Goal: Task Accomplishment & Management: Use online tool/utility

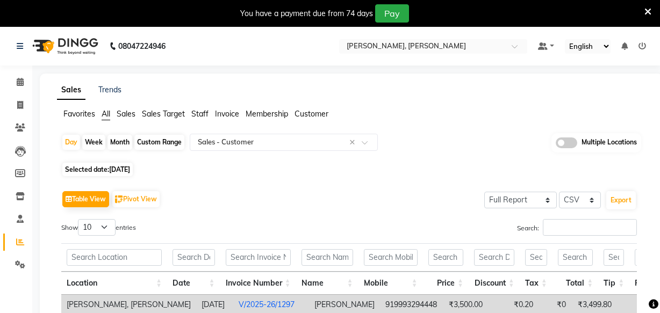
select select "full_report"
select select "csv"
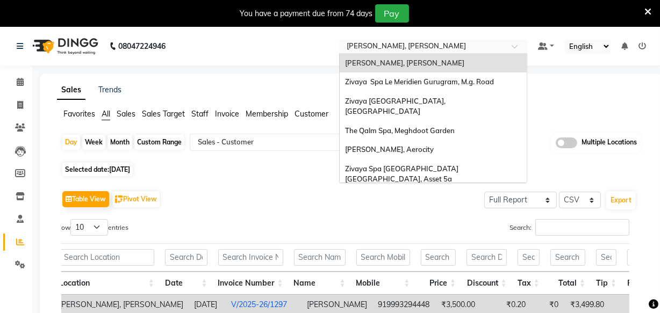
click at [475, 46] on input "text" at bounding box center [423, 47] width 156 height 11
click at [458, 88] on div "Zivaya Spa Le Meridien Gurugram, M.g. Road" at bounding box center [433, 82] width 187 height 19
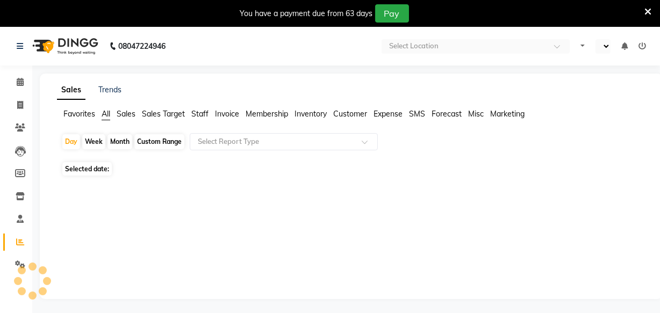
select select "en"
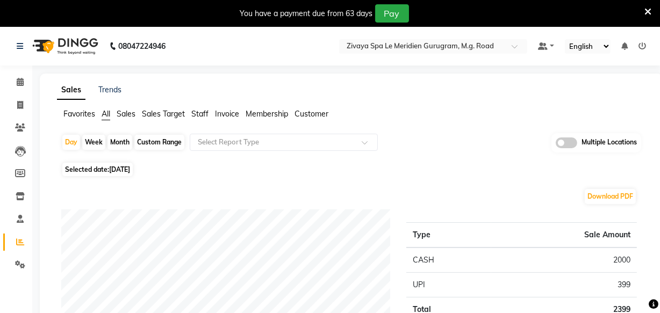
click at [127, 171] on span "04-09-2025" at bounding box center [119, 170] width 21 height 8
select select "9"
select select "2025"
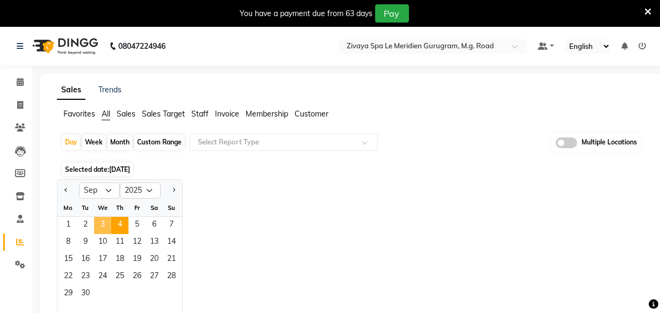
click at [101, 226] on span "3" at bounding box center [102, 225] width 17 height 17
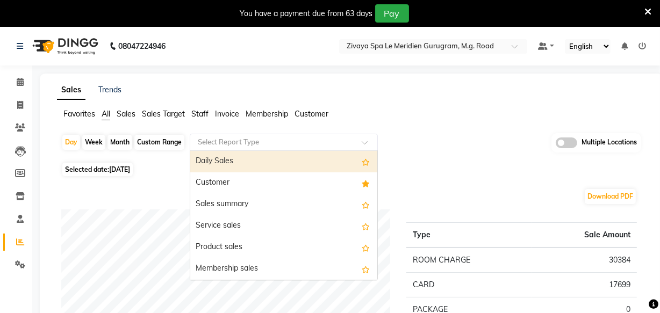
click at [308, 141] on input "text" at bounding box center [273, 142] width 155 height 11
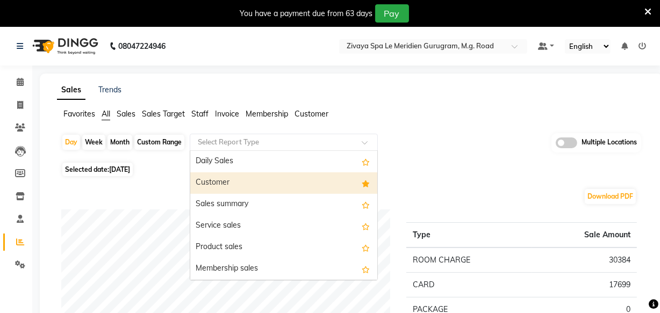
click at [303, 176] on div "Customer" at bounding box center [283, 184] width 187 height 22
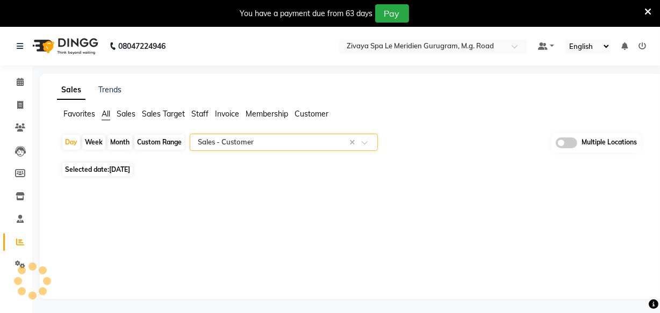
select select "full_report"
select select "csv"
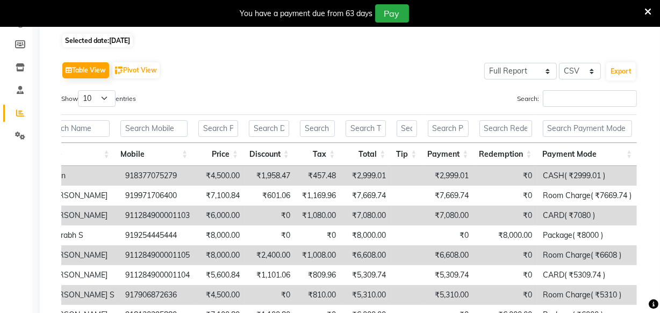
scroll to position [0, 8]
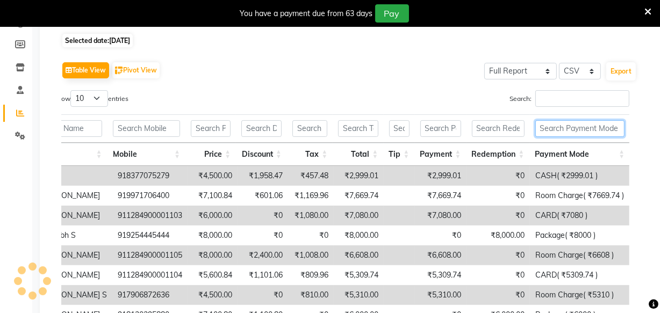
click at [552, 131] on input "text" at bounding box center [580, 128] width 90 height 17
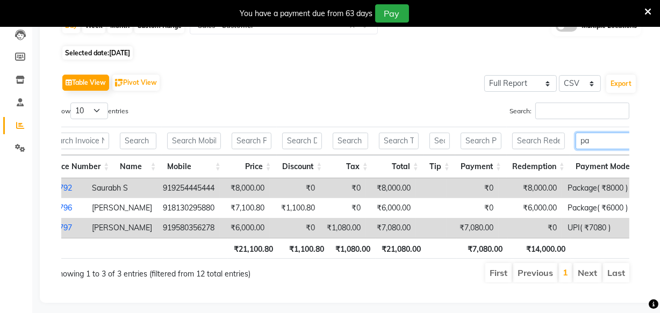
scroll to position [0, 253]
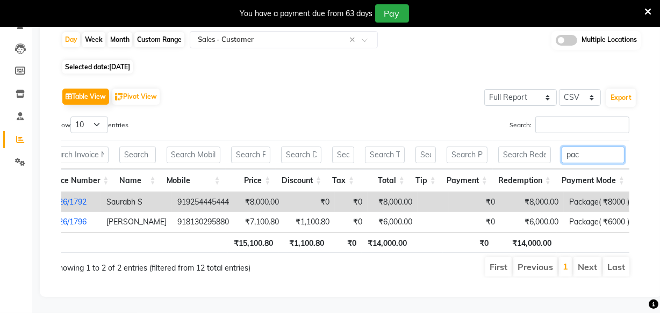
type input "pac"
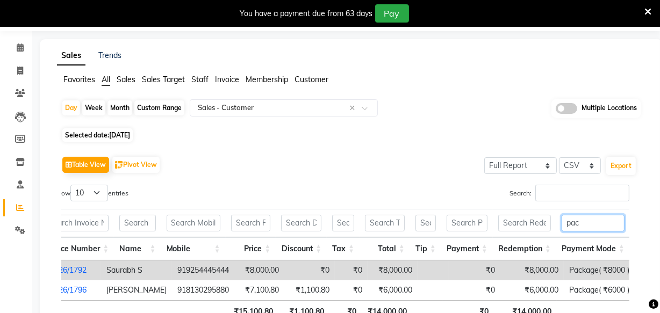
scroll to position [0, 0]
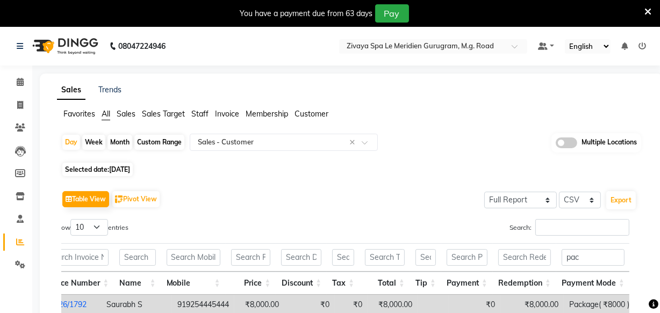
click at [426, 48] on input "text" at bounding box center [423, 47] width 156 height 11
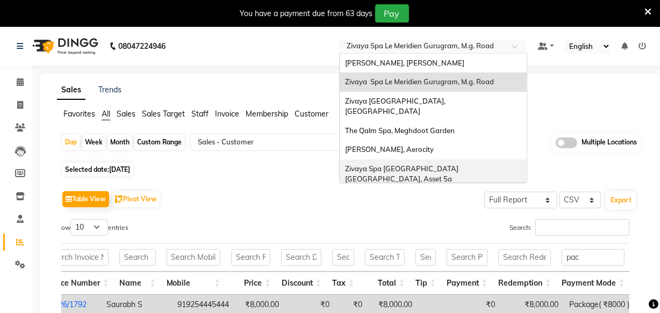
scroll to position [110, 0]
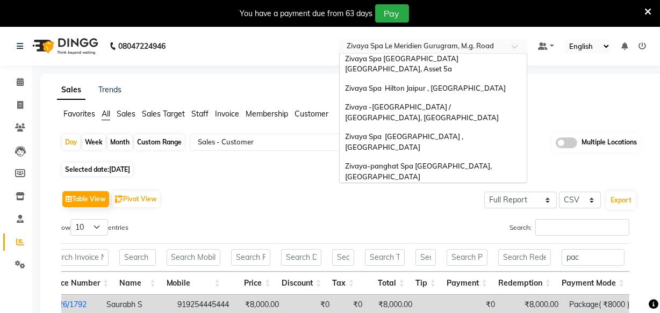
click at [431, 206] on div "Zivaya Wellness & Spa, [GEOGRAPHIC_DATA]" at bounding box center [433, 215] width 187 height 19
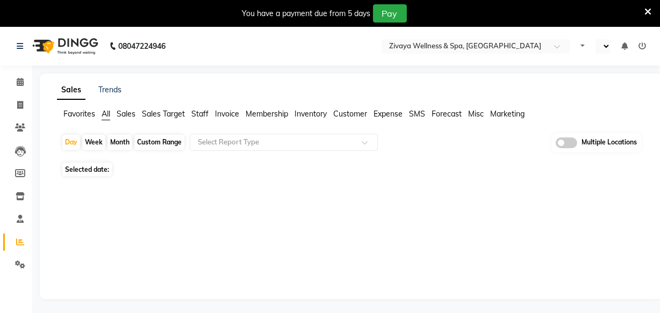
select select "en"
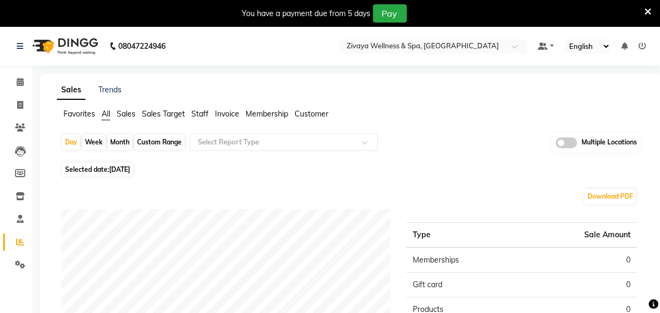
click at [124, 169] on span "[DATE]" at bounding box center [119, 170] width 21 height 8
select select "9"
select select "2025"
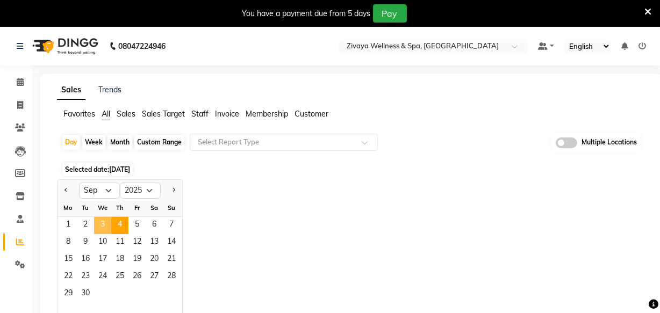
click at [105, 217] on span "3" at bounding box center [102, 225] width 17 height 17
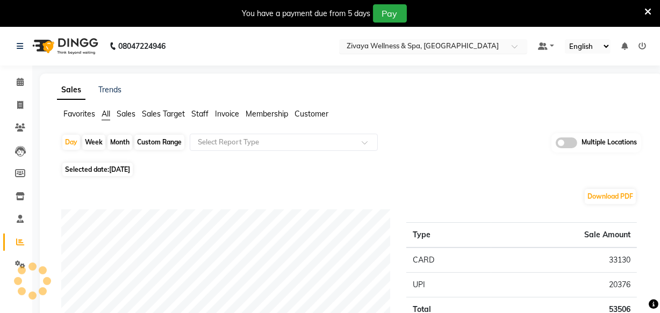
click at [436, 45] on input "text" at bounding box center [423, 47] width 156 height 11
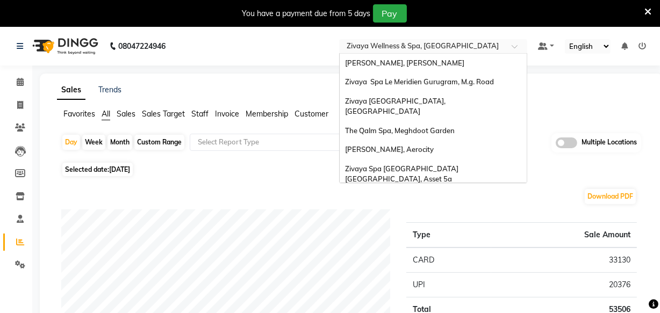
scroll to position [110, 0]
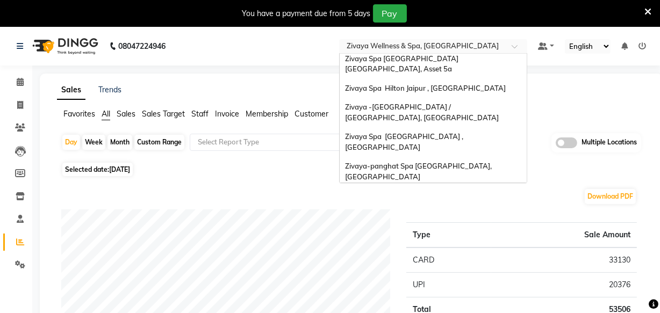
click at [413, 191] on span "Zivaya Wellness & Spa, [GEOGRAPHIC_DATA]" at bounding box center [421, 195] width 152 height 9
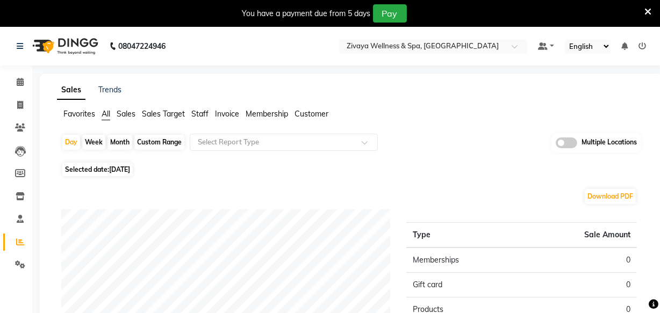
click at [92, 170] on span "Selected date: [DATE]" at bounding box center [97, 169] width 70 height 13
select select "9"
select select "2025"
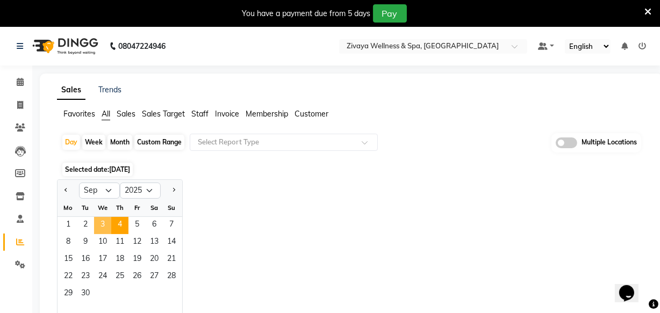
click at [104, 225] on span "3" at bounding box center [102, 225] width 17 height 17
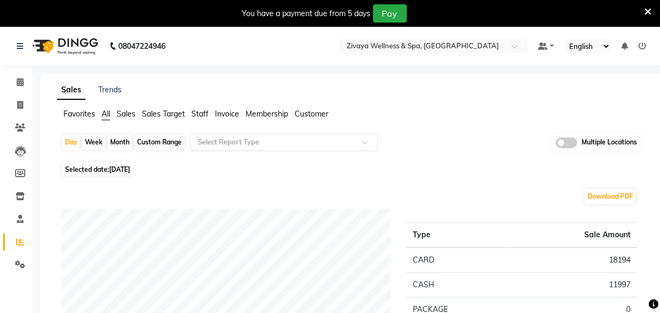
click at [292, 138] on input "text" at bounding box center [273, 142] width 155 height 11
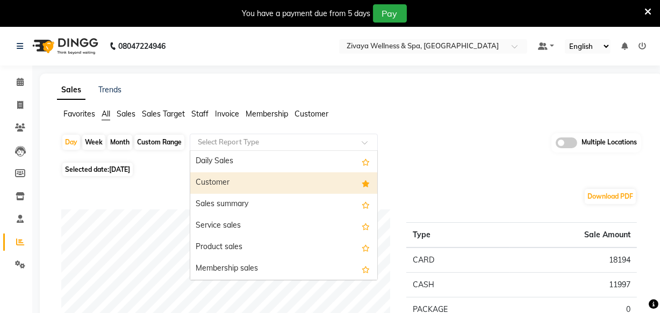
click at [289, 183] on div "Customer" at bounding box center [283, 184] width 187 height 22
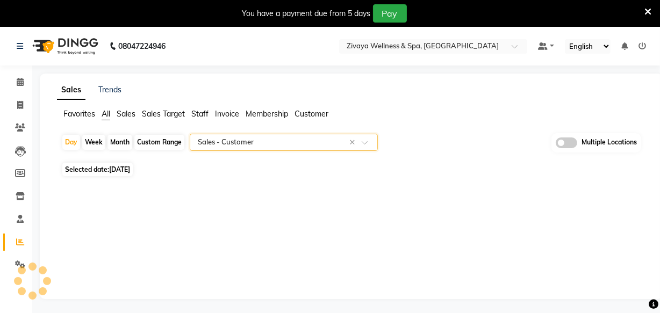
select select "full_report"
select select "csv"
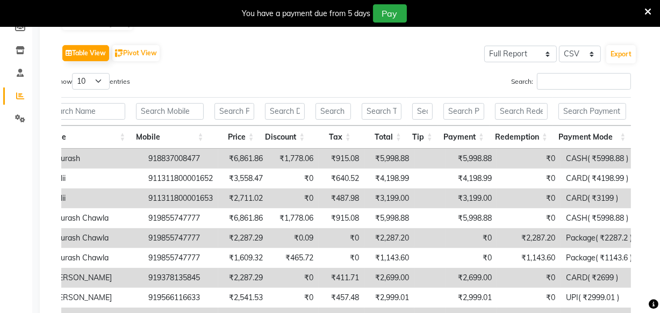
scroll to position [0, 8]
click at [569, 127] on th "Payment Mode" at bounding box center [591, 137] width 78 height 23
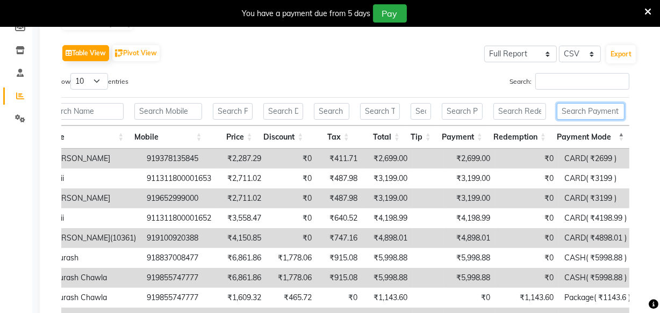
click at [573, 113] on input "text" at bounding box center [591, 111] width 68 height 17
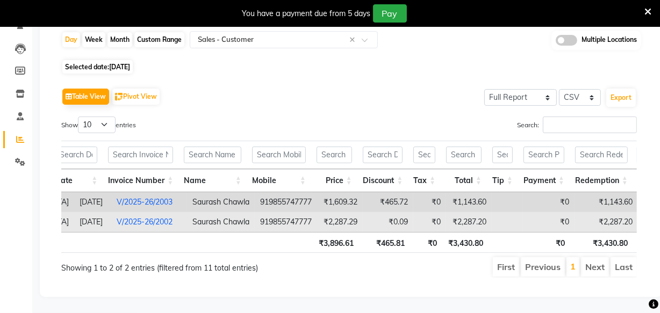
scroll to position [0, 0]
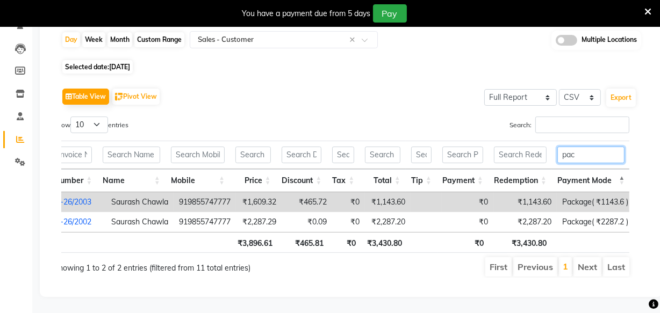
type input "pac"
